Goal: Task Accomplishment & Management: Manage account settings

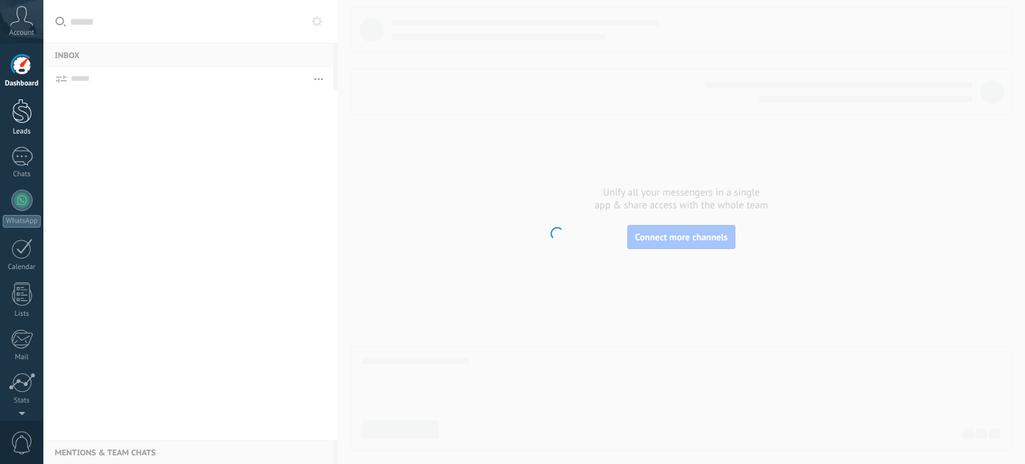
click at [25, 125] on link "Leads" at bounding box center [21, 117] width 43 height 37
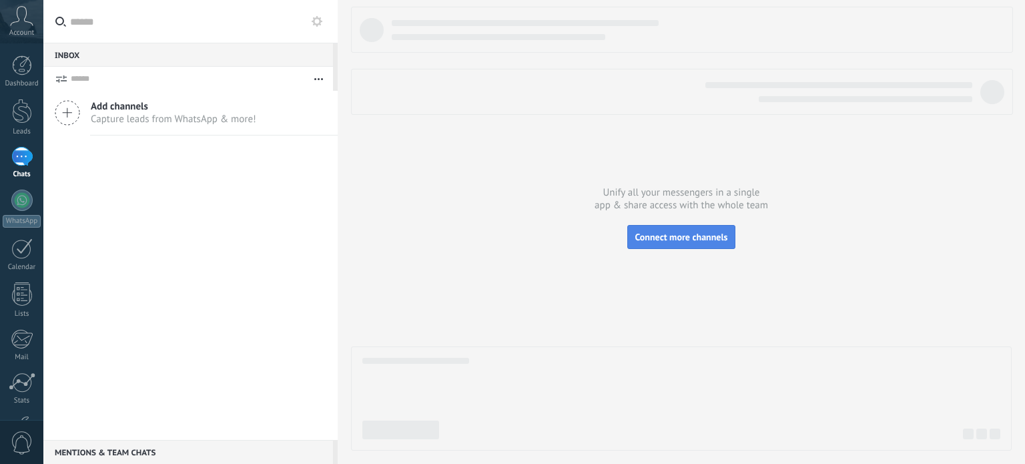
click at [705, 229] on button "Connect more channels" at bounding box center [681, 237] width 107 height 24
click at [148, 109] on span "Add channels" at bounding box center [174, 106] width 166 height 13
click at [20, 71] on div at bounding box center [22, 65] width 20 height 20
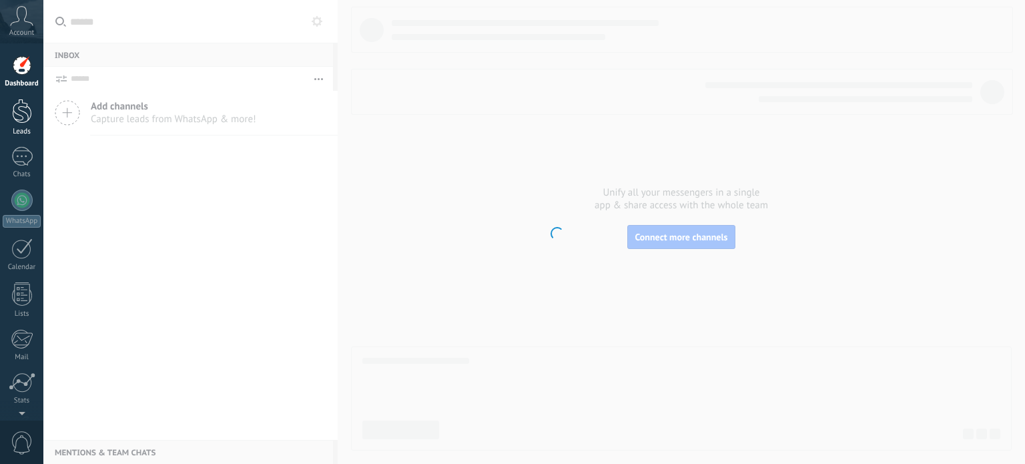
click at [31, 120] on div at bounding box center [22, 111] width 20 height 25
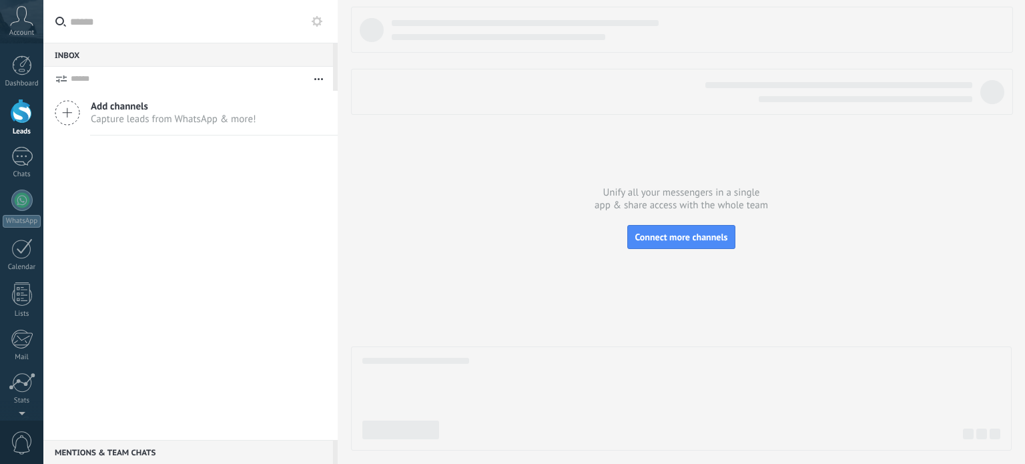
click at [13, 34] on span "Account" at bounding box center [21, 33] width 25 height 9
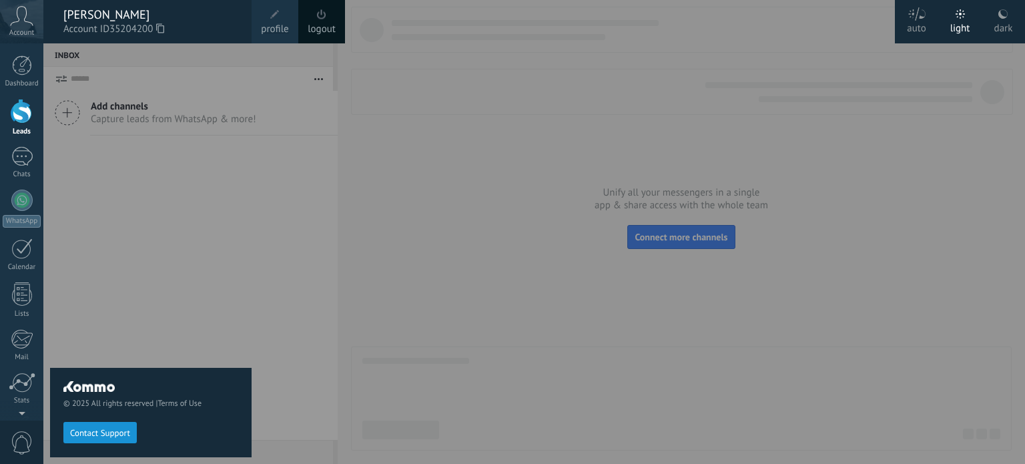
click at [146, 22] on span "35204200" at bounding box center [136, 29] width 55 height 15
click at [262, 25] on span "profile" at bounding box center [274, 29] width 27 height 15
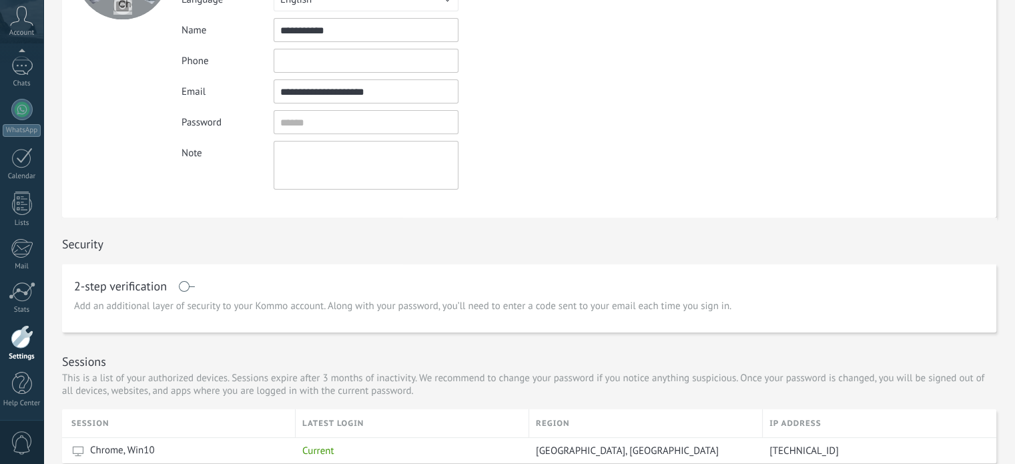
scroll to position [144, 0]
click at [16, 336] on div at bounding box center [22, 336] width 23 height 23
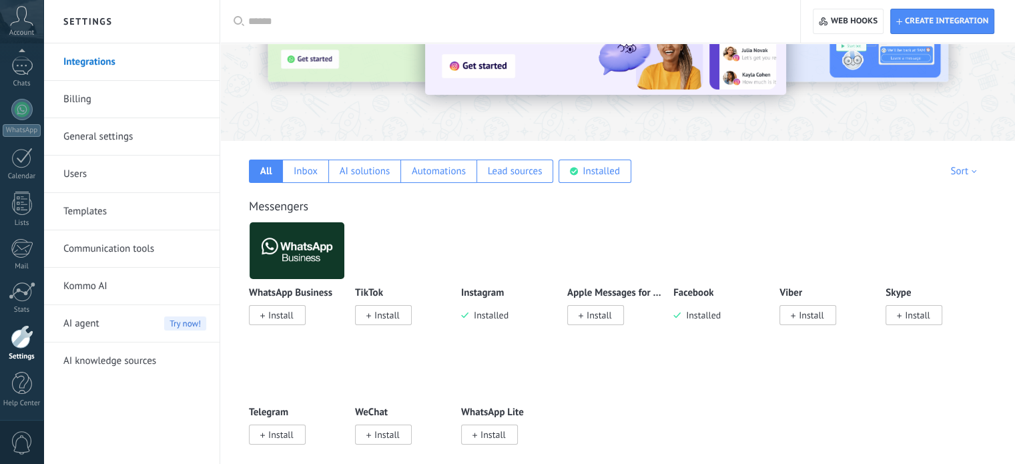
scroll to position [128, 0]
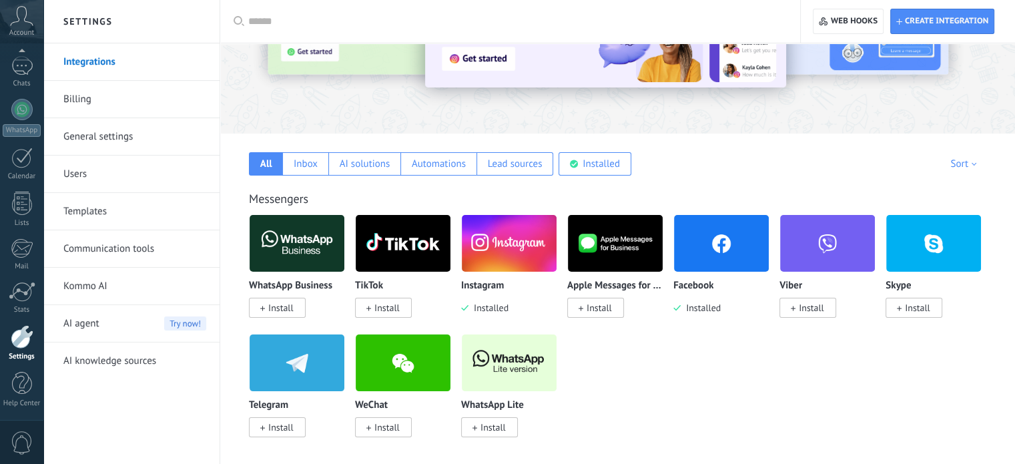
click at [491, 300] on div "Instagram Installed" at bounding box center [509, 297] width 96 height 34
click at [700, 306] on span "Installed" at bounding box center [701, 308] width 40 height 12
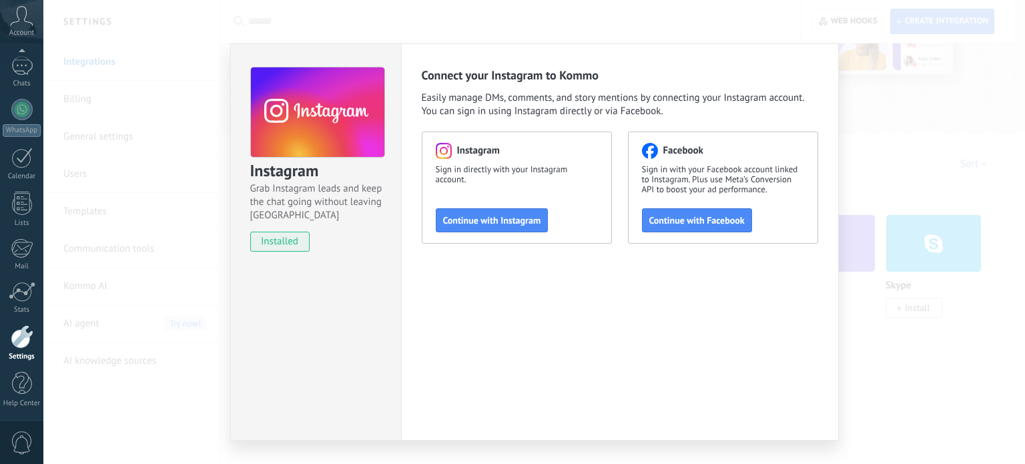
click at [943, 185] on div "Instagram Grab Instagram leads and keep the chat going without leaving [PERSON_…" at bounding box center [534, 232] width 982 height 464
